Goal: Check status

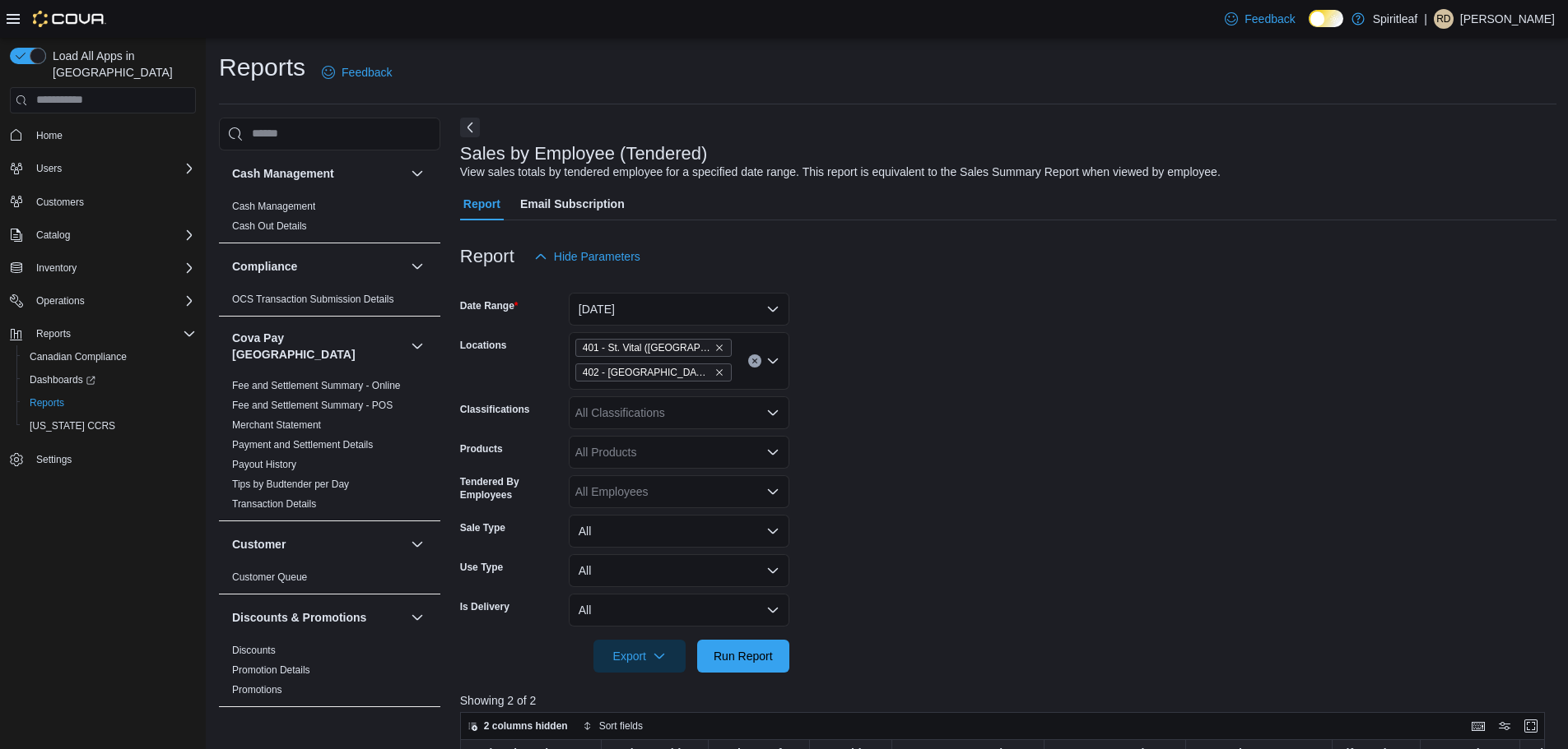
scroll to position [247, 0]
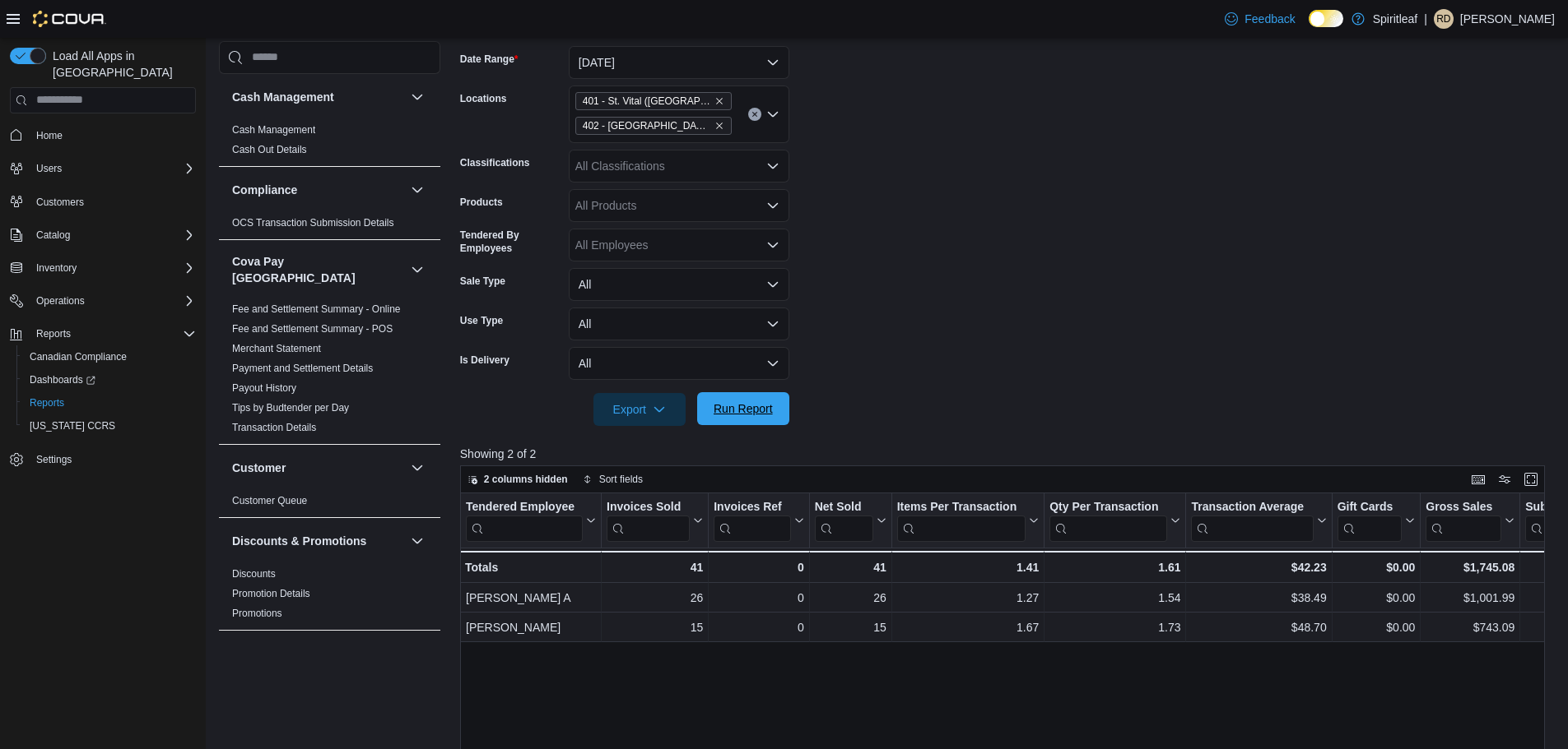
click at [748, 414] on span "Run Report" at bounding box center [743, 408] width 59 height 17
click at [757, 401] on span "Run Report" at bounding box center [743, 408] width 59 height 17
click at [743, 420] on span "Run Report" at bounding box center [742, 408] width 72 height 33
click at [764, 407] on span "Run Report" at bounding box center [743, 409] width 59 height 17
click at [748, 413] on span "Run Report" at bounding box center [743, 408] width 59 height 17
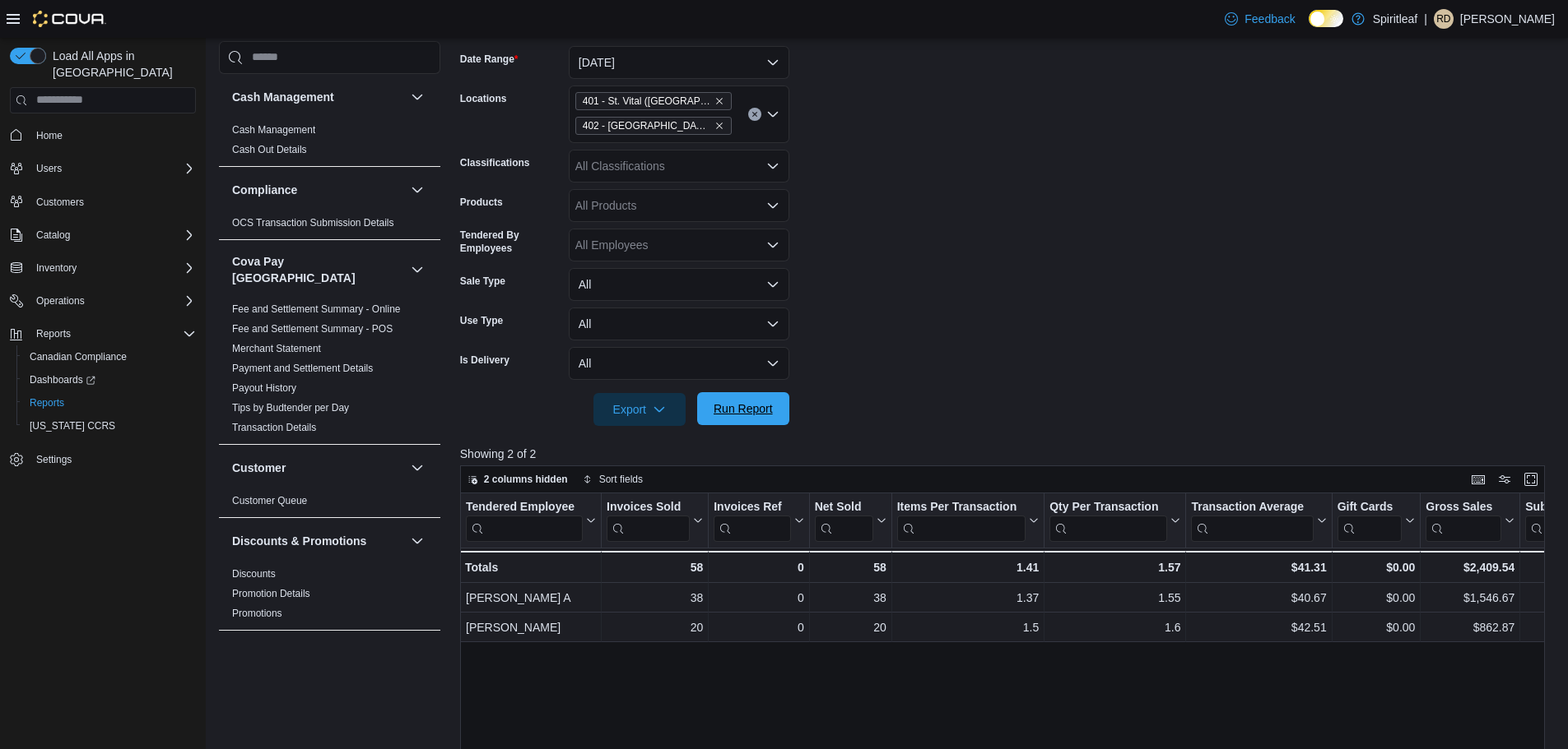
click at [766, 408] on span "Run Report" at bounding box center [743, 408] width 59 height 17
click at [739, 401] on span "Run Report" at bounding box center [743, 408] width 59 height 17
click at [715, 125] on icon "Remove 402 - Polo Park (Winnipeg) from selection in this group" at bounding box center [720, 125] width 10 height 10
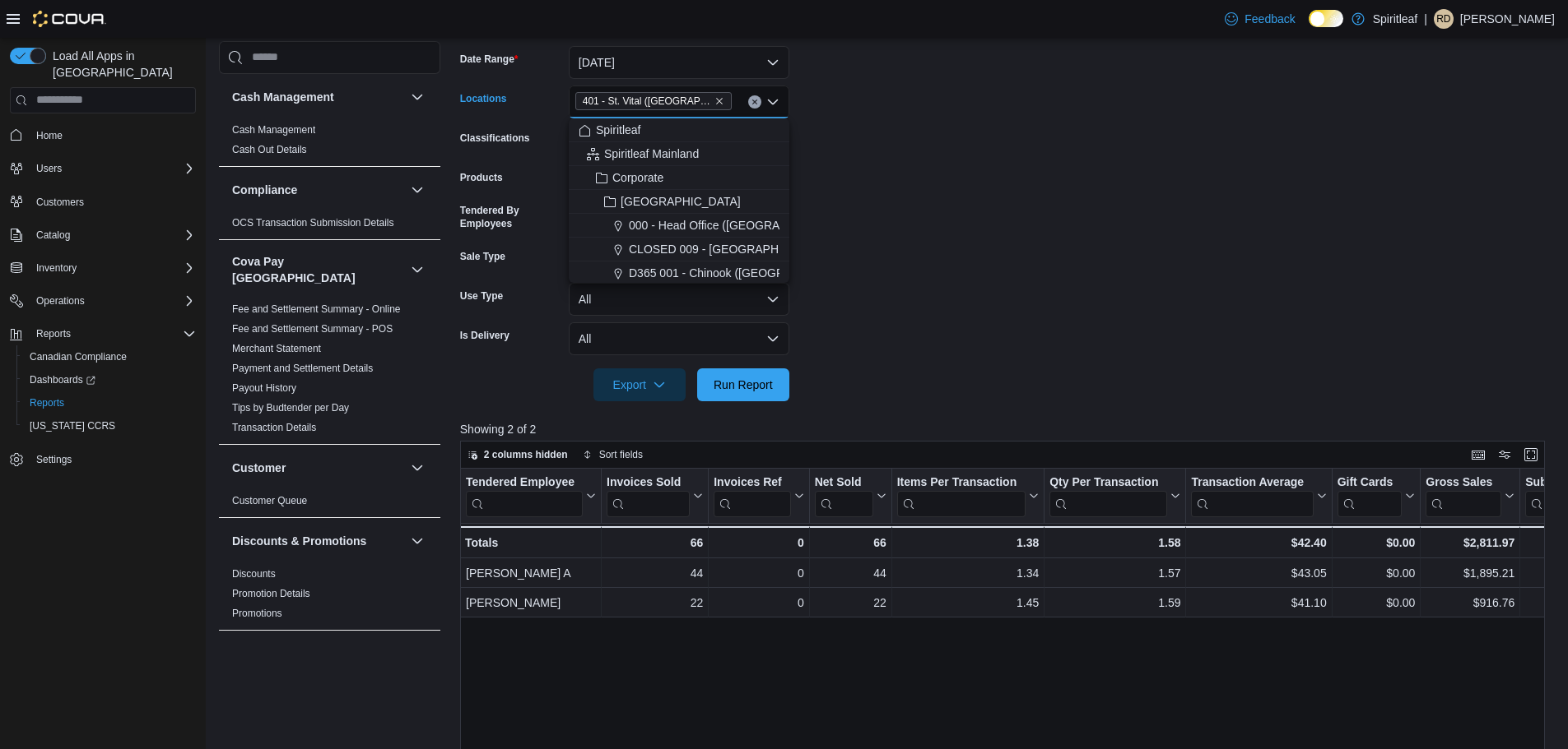
click at [882, 156] on form "Date Range [DATE] Locations [STREET_ADDRESS] Combo box. Selected. 401 - St. Vit…" at bounding box center [1007, 214] width 1096 height 375
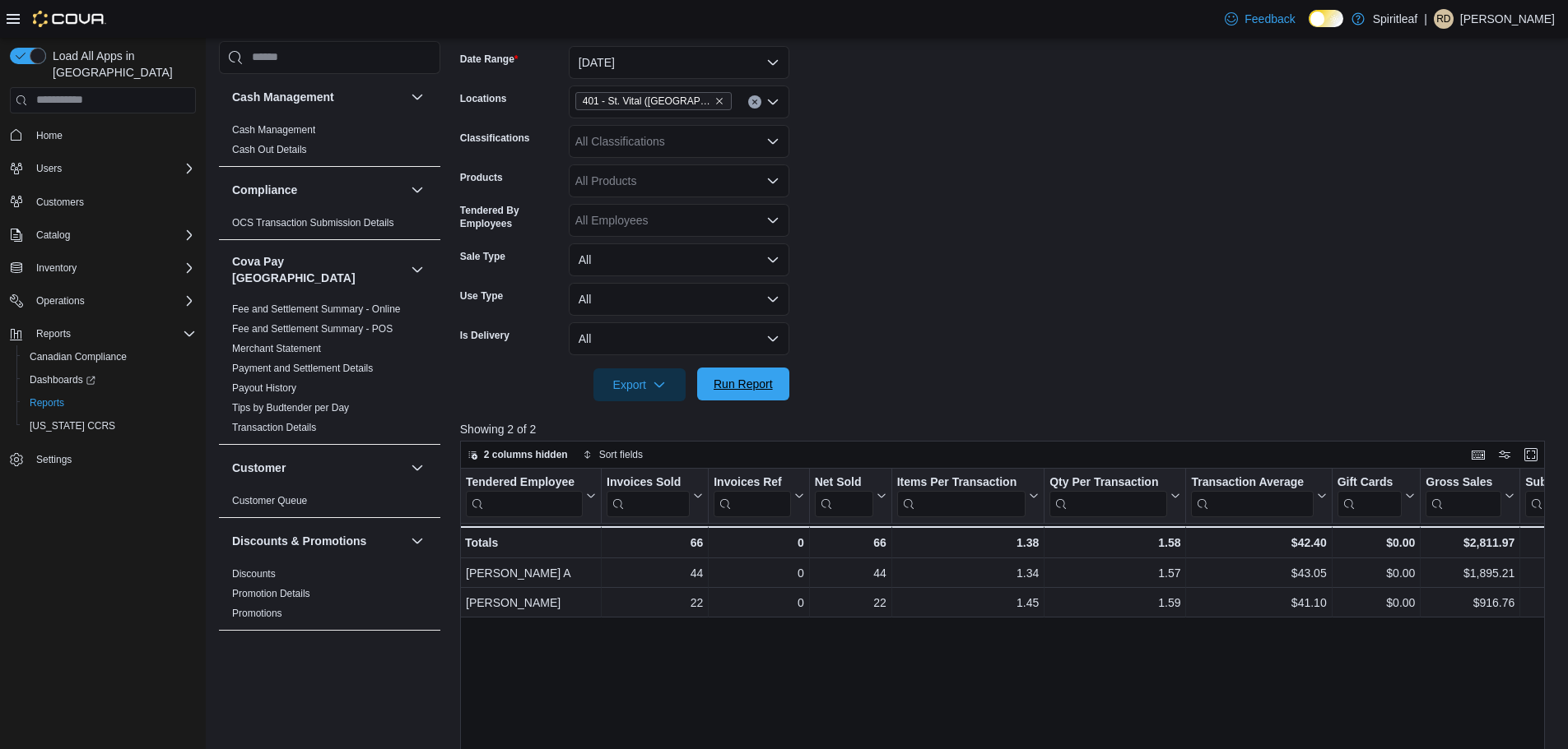
click at [751, 374] on span "Run Report" at bounding box center [742, 383] width 72 height 33
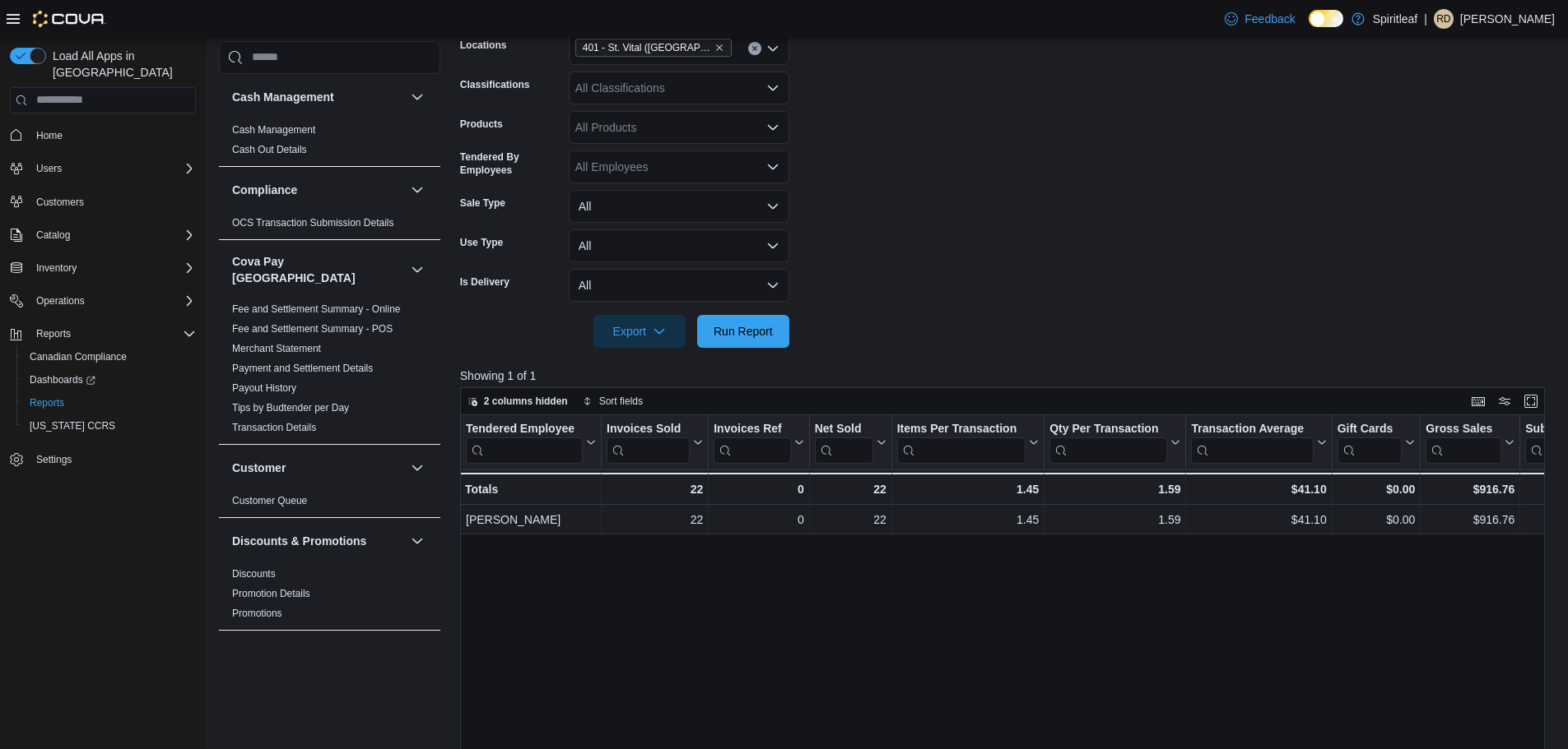
scroll to position [329, 0]
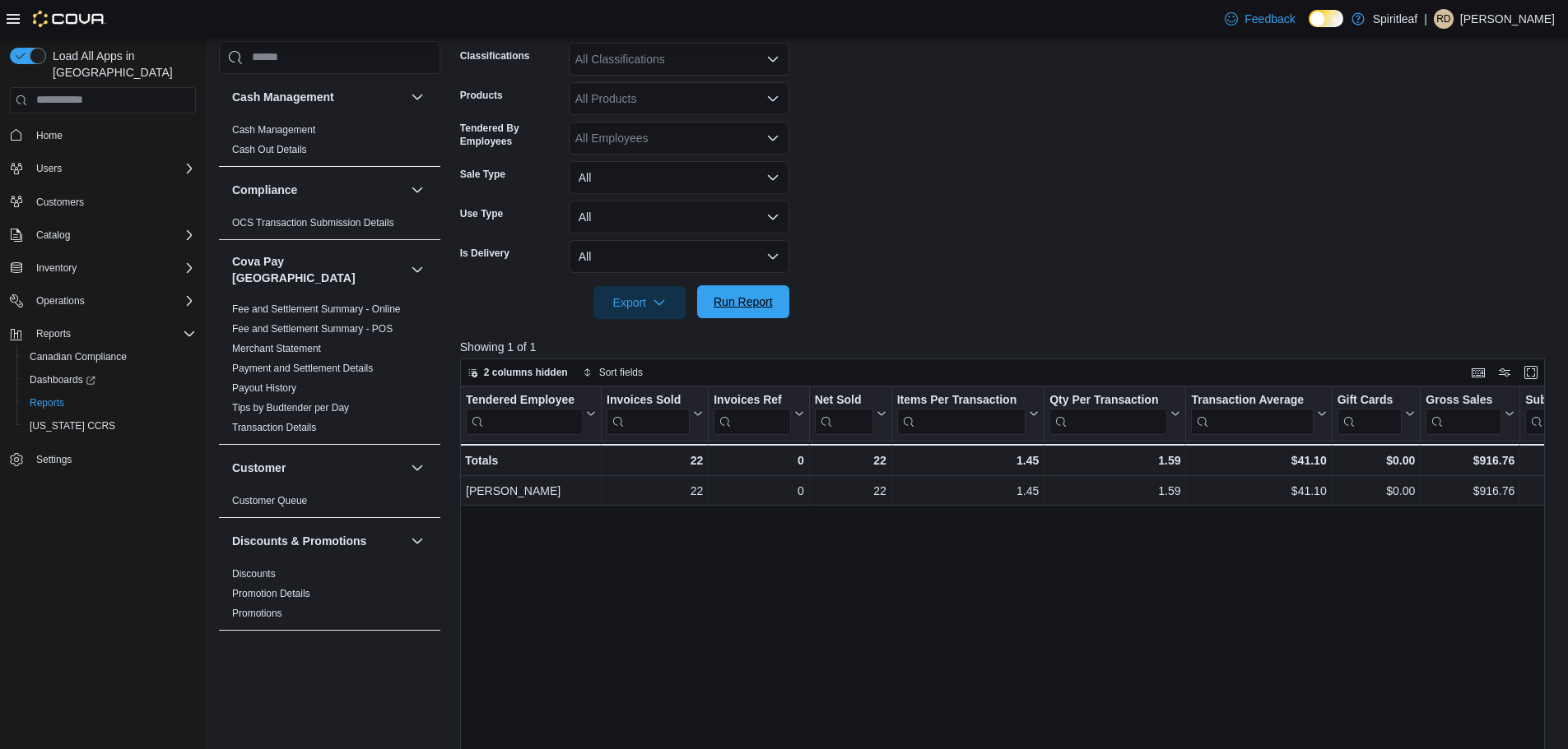
click at [749, 298] on span "Run Report" at bounding box center [743, 301] width 59 height 17
